Goal: Information Seeking & Learning: Check status

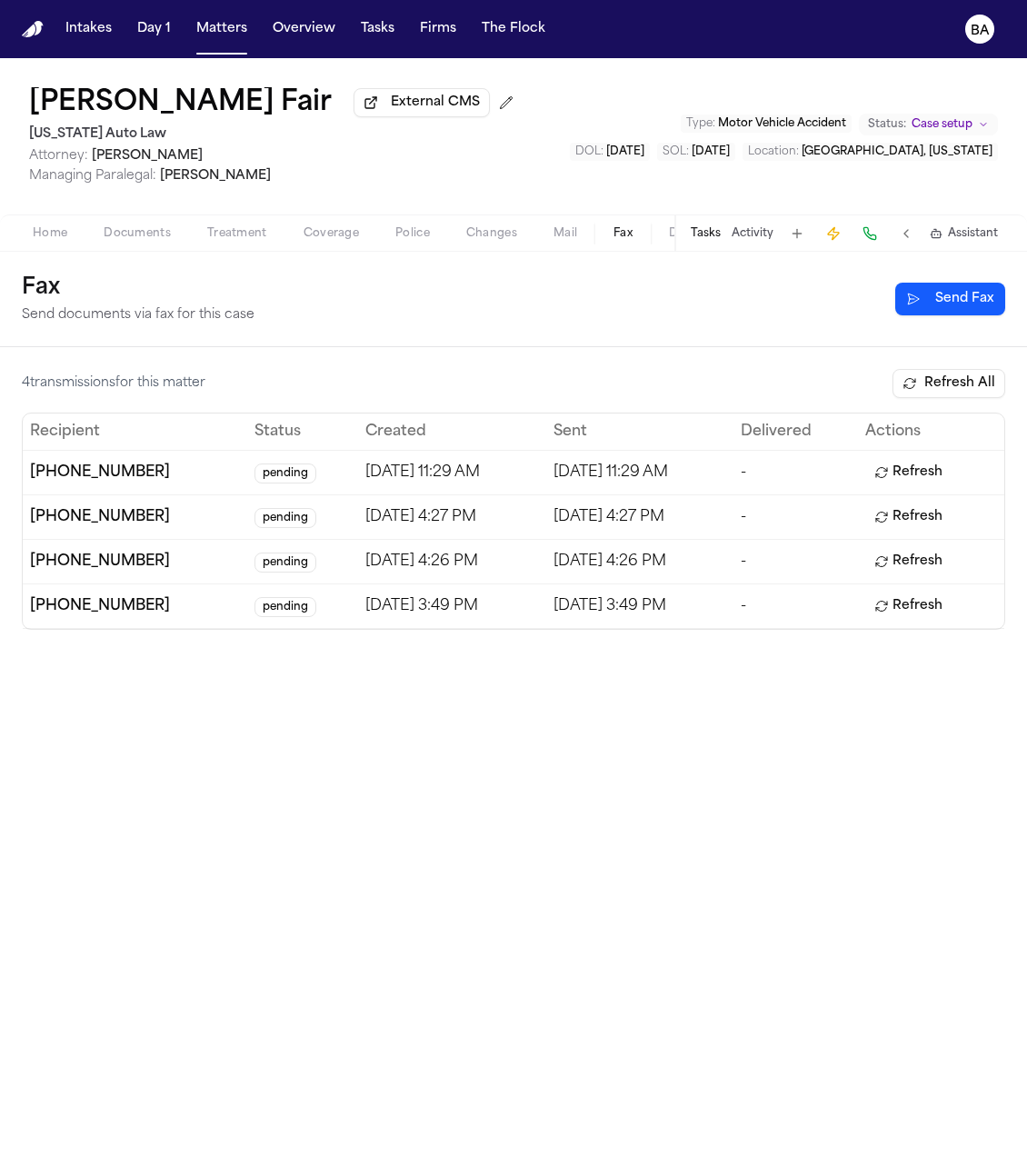
click at [926, 477] on button "Refresh" at bounding box center [908, 472] width 87 height 29
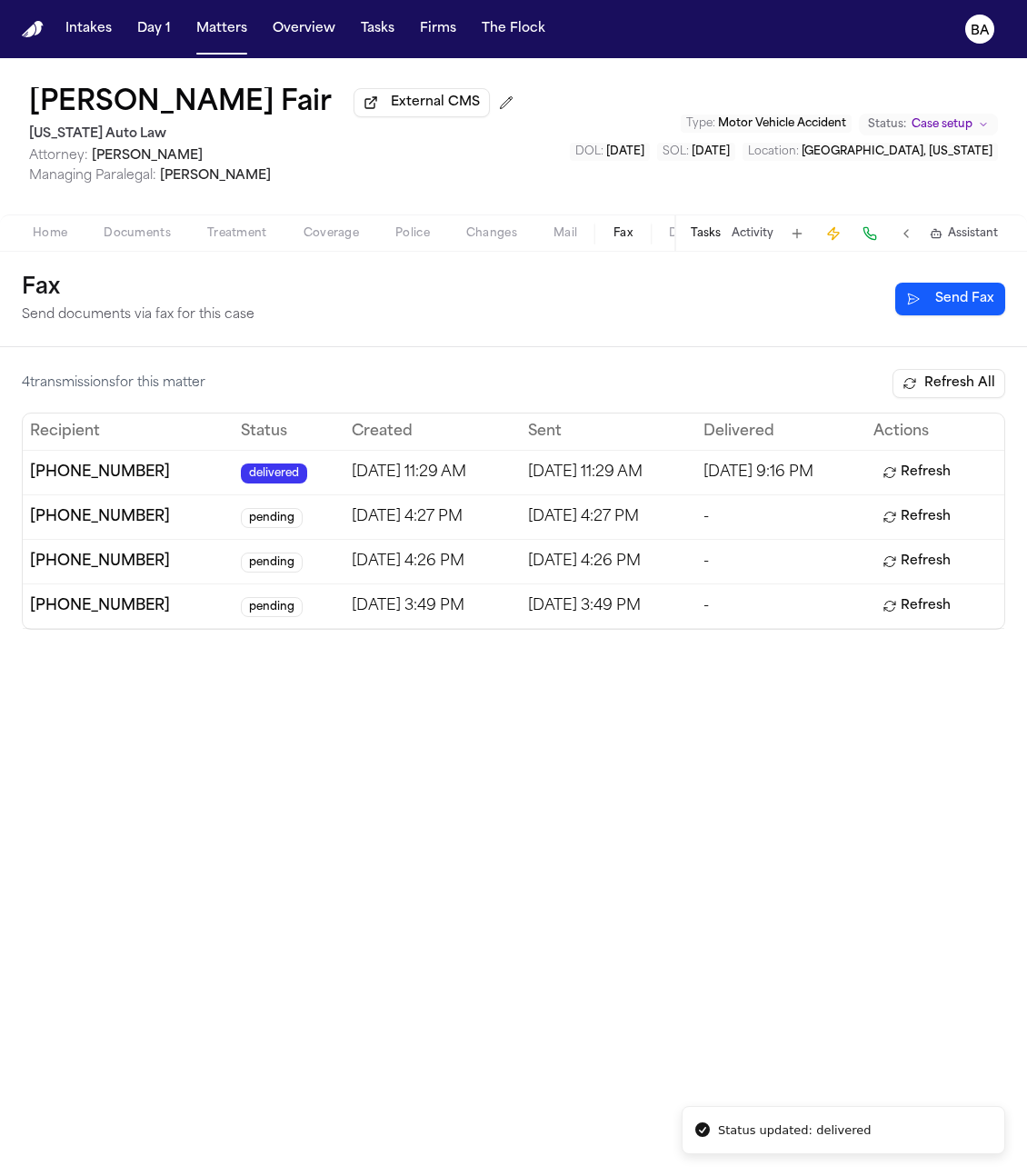
click at [939, 522] on button "Refresh" at bounding box center [917, 517] width 87 height 29
click at [940, 557] on button "Refresh" at bounding box center [917, 562] width 87 height 29
click at [943, 600] on button "Refresh" at bounding box center [917, 606] width 87 height 29
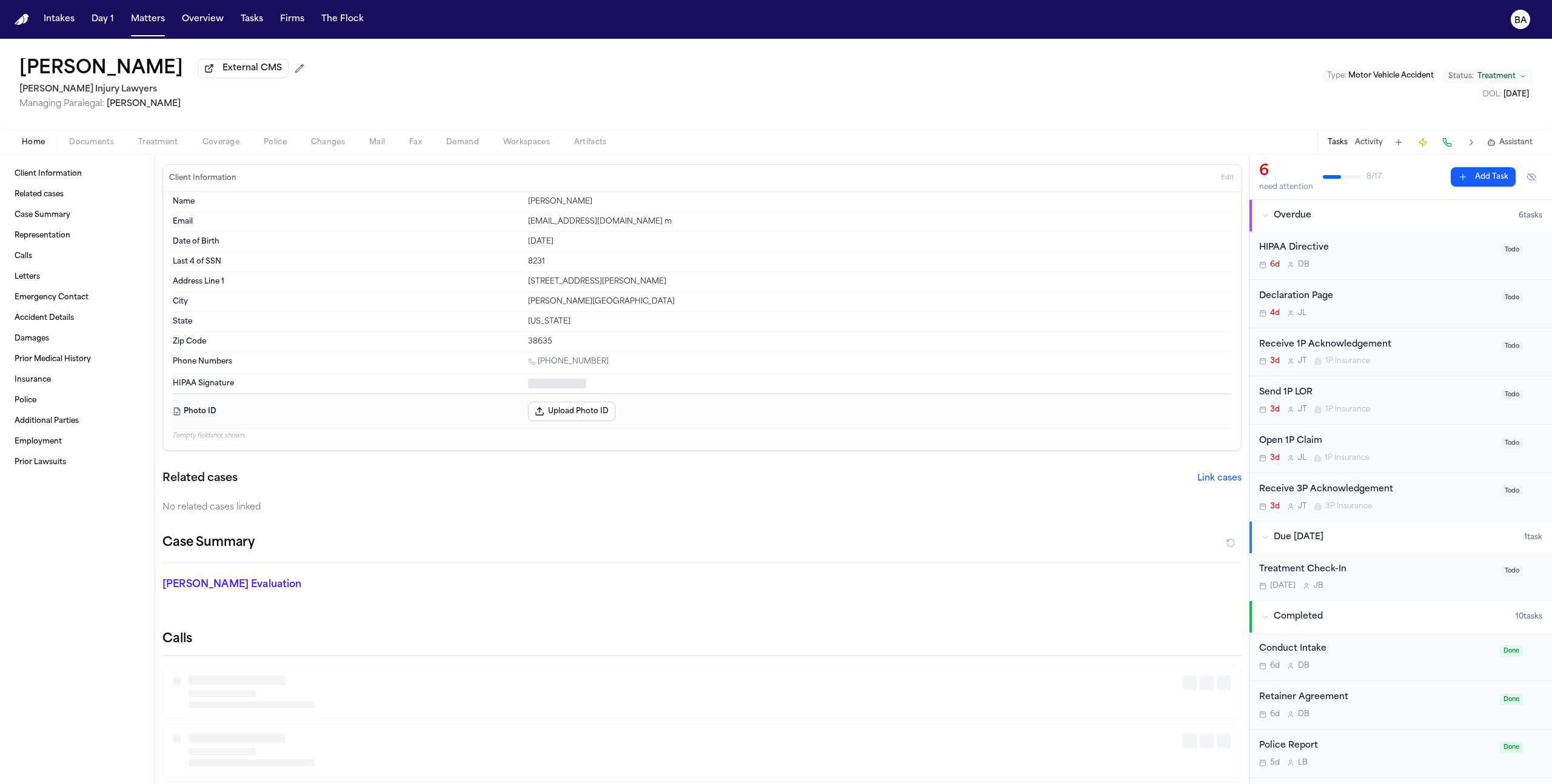
click at [32, 147] on span "Home" at bounding box center [33, 142] width 23 height 10
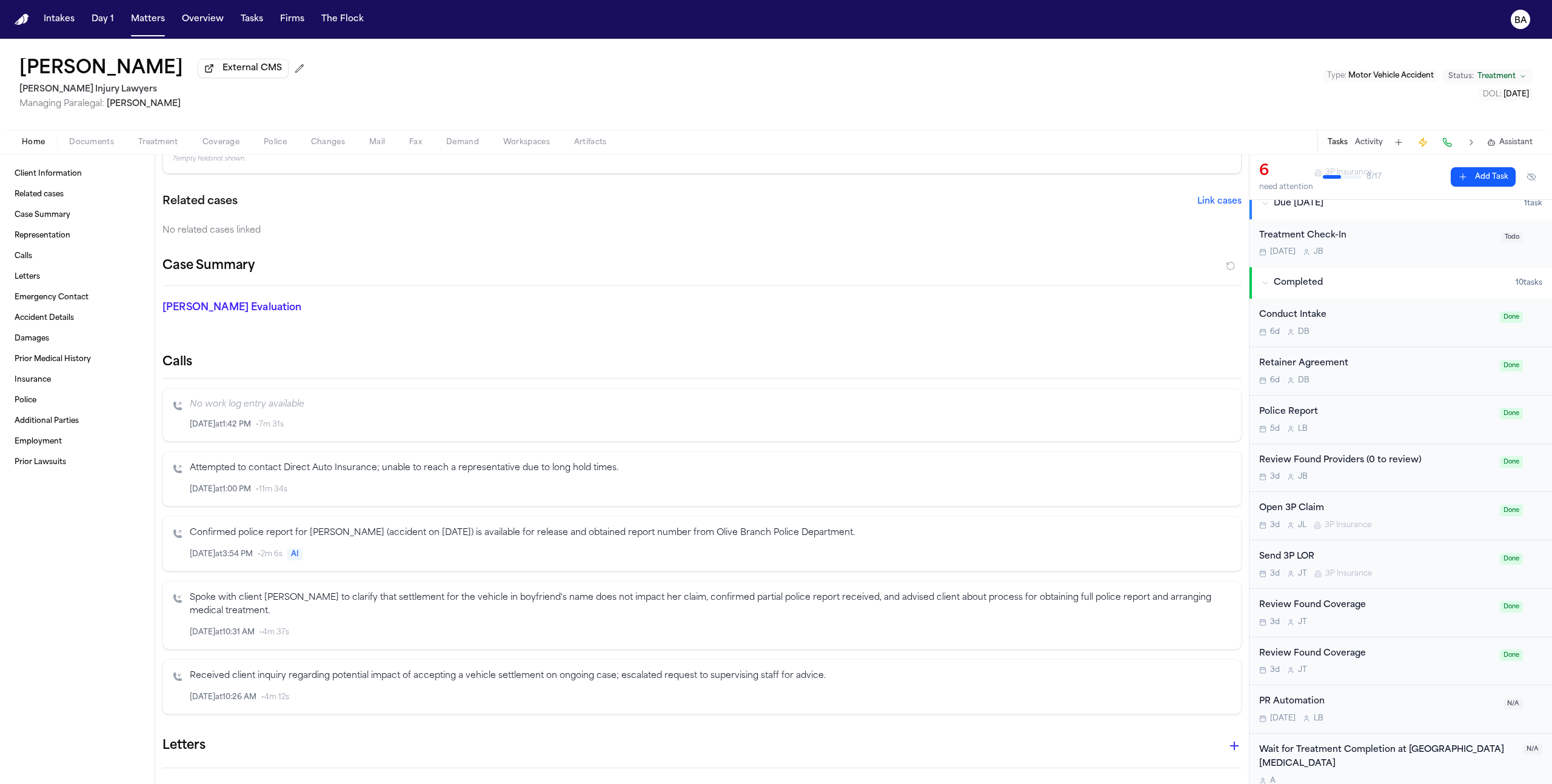
scroll to position [342, 0]
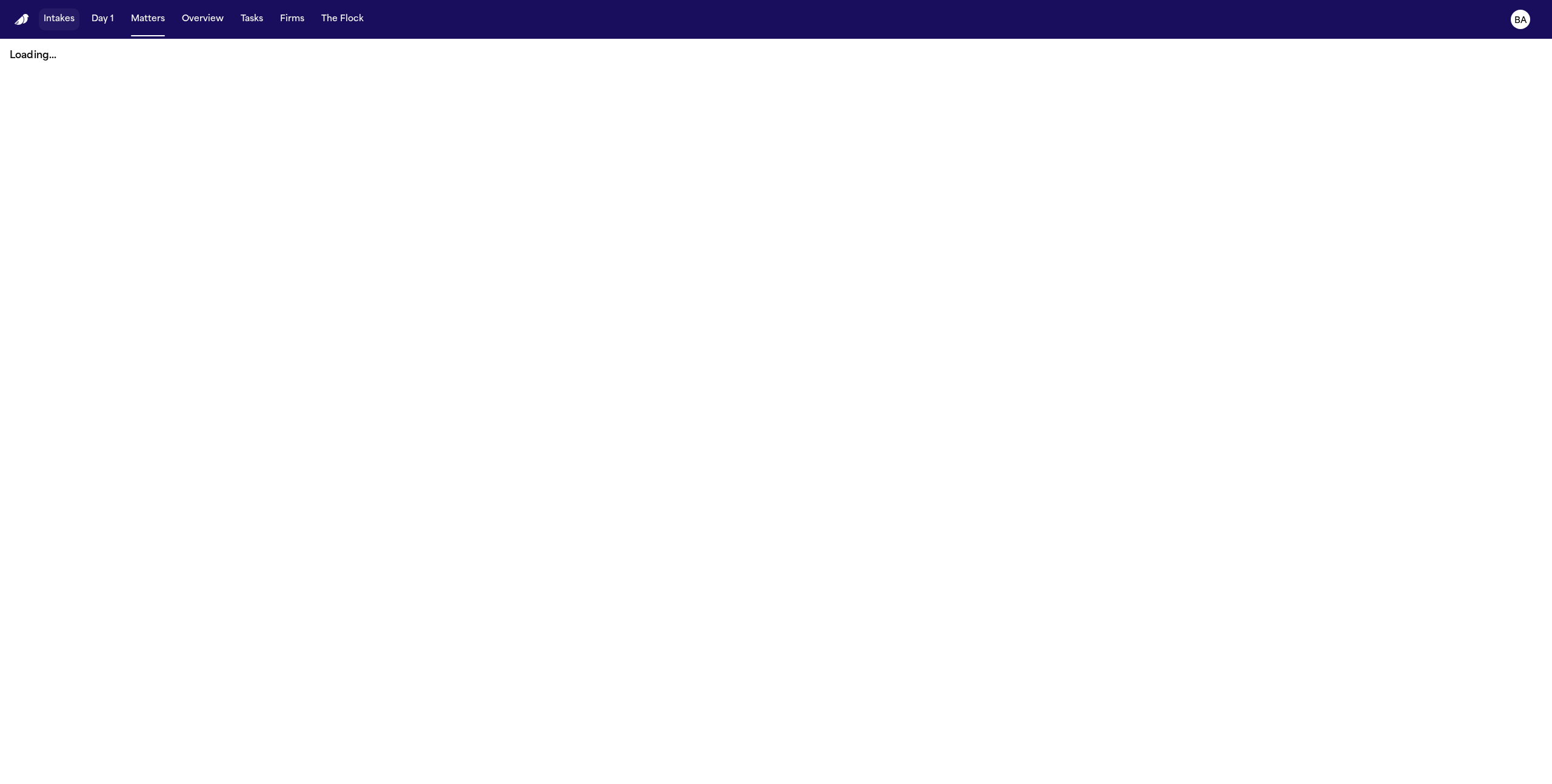
click at [48, 23] on button "Intakes" at bounding box center [59, 19] width 41 height 22
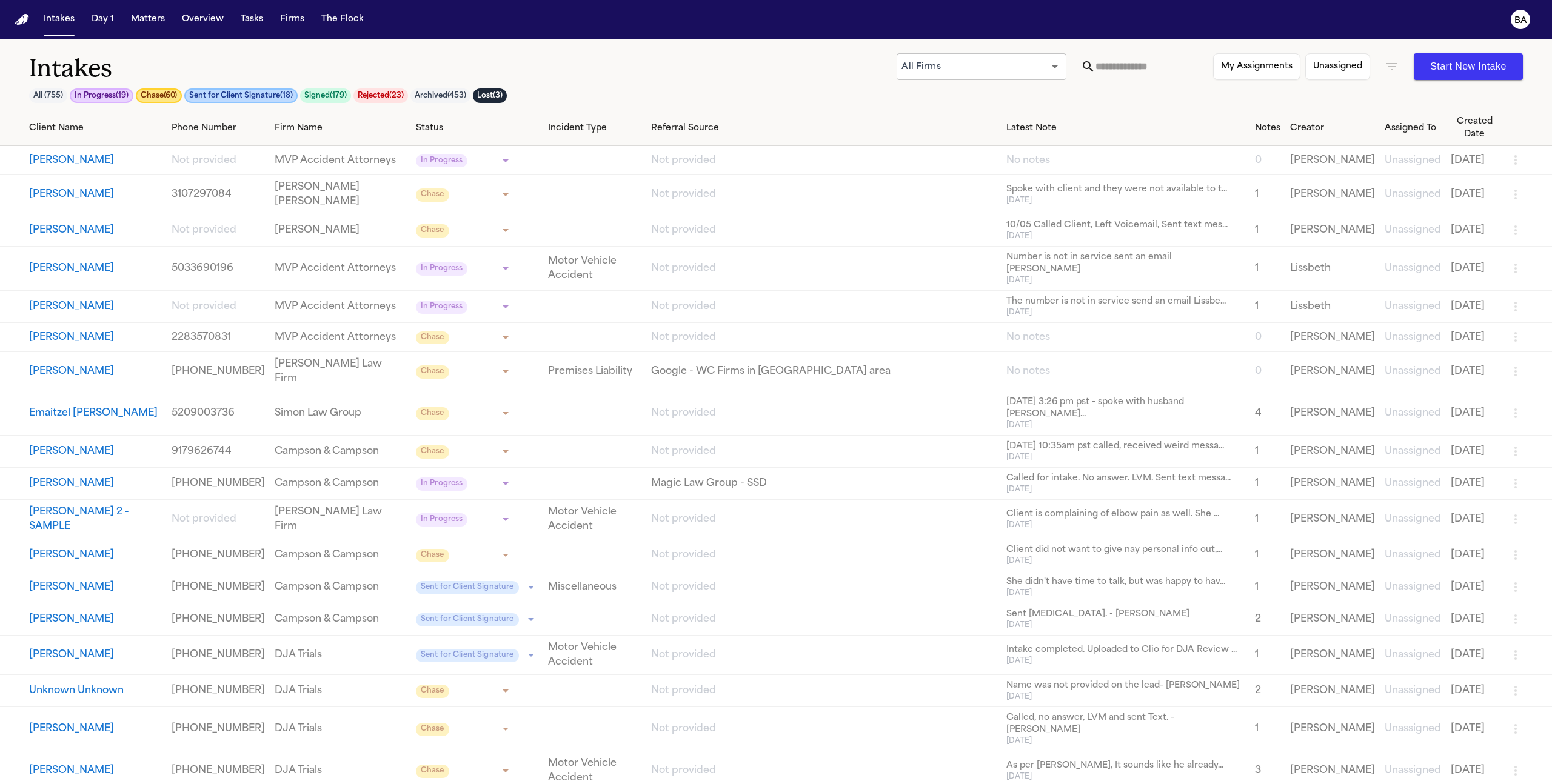
click at [64, 314] on button "Alberto Lopez" at bounding box center [95, 306] width 133 height 15
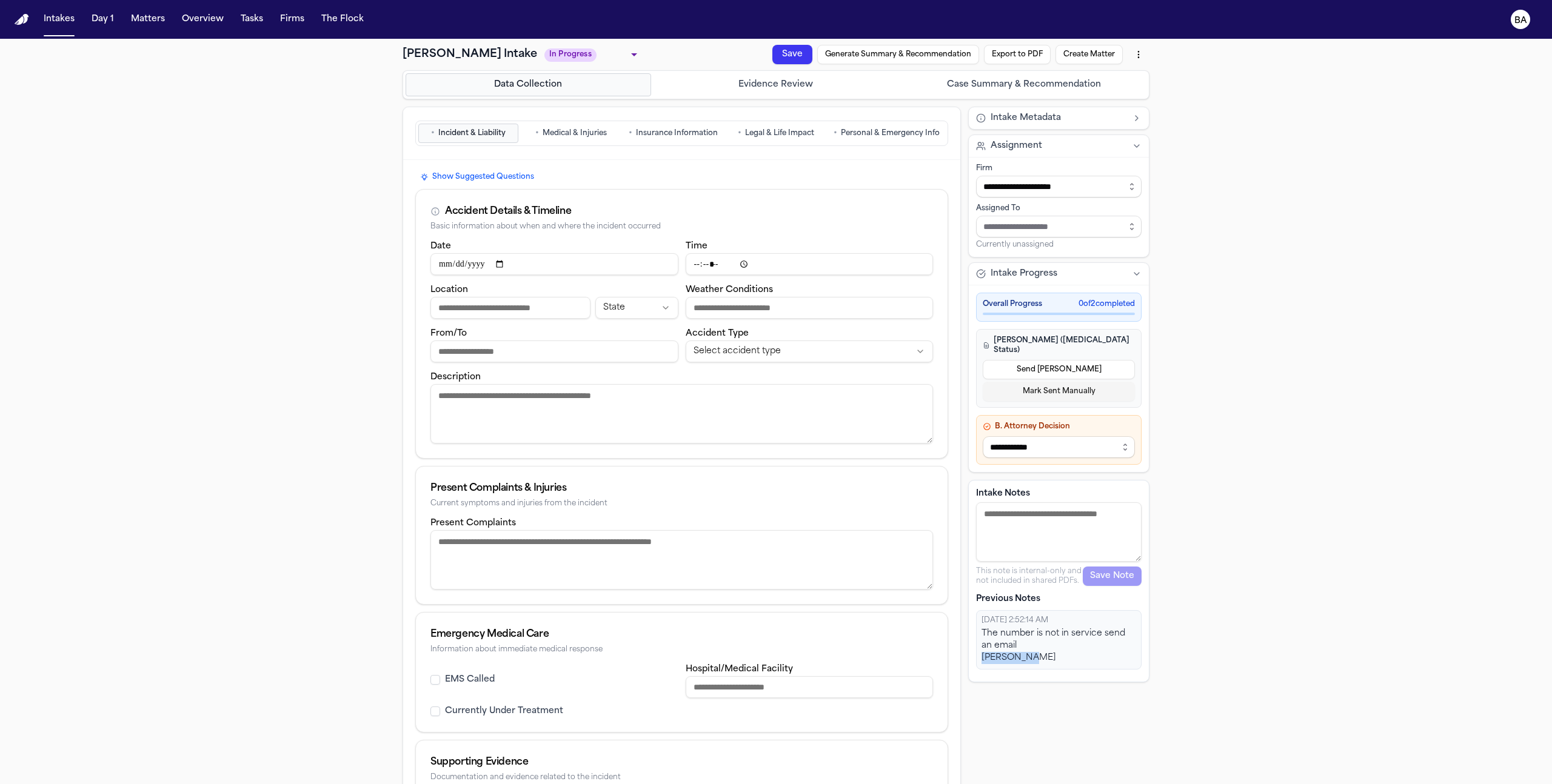
drag, startPoint x: 1028, startPoint y: 655, endPoint x: 964, endPoint y: 652, distance: 64.1
click at [968, 652] on div "Intake Notes This note is internal-only and not included in shared PDFs. Save N…" at bounding box center [1059, 581] width 181 height 202
